Goal: Task Accomplishment & Management: Use online tool/utility

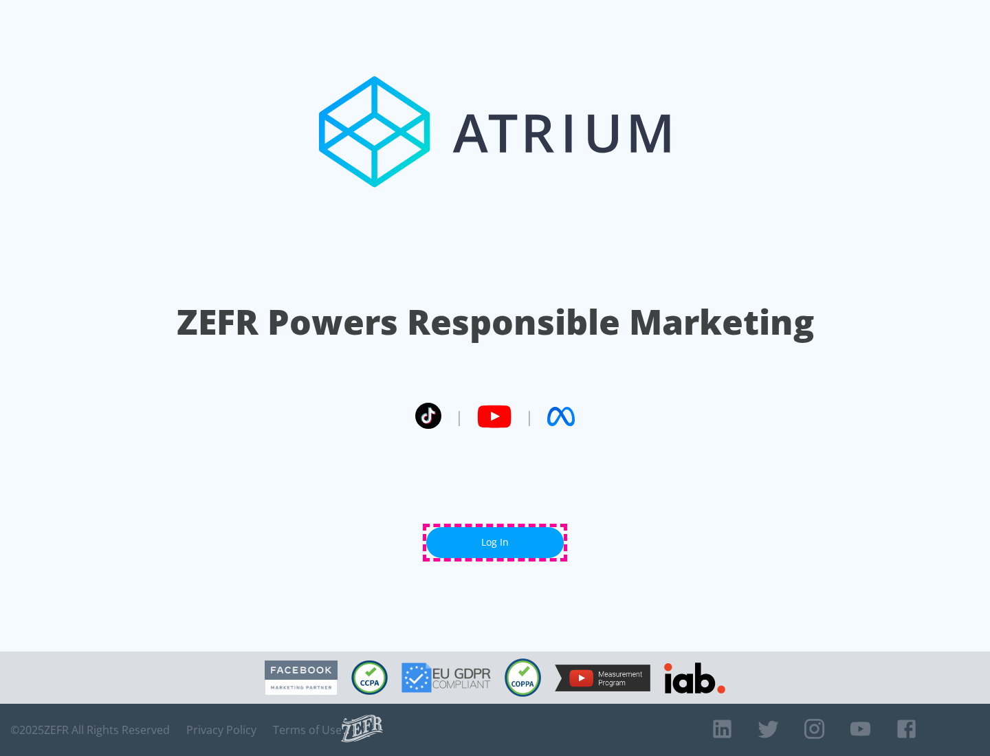
click at [495, 542] on link "Log In" at bounding box center [494, 542] width 137 height 31
